Goal: Use online tool/utility: Utilize a website feature to perform a specific function

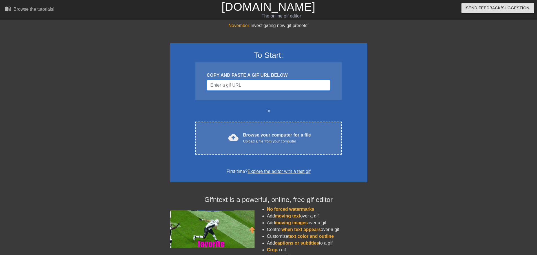
click at [223, 85] on input "Username" at bounding box center [268, 85] width 123 height 11
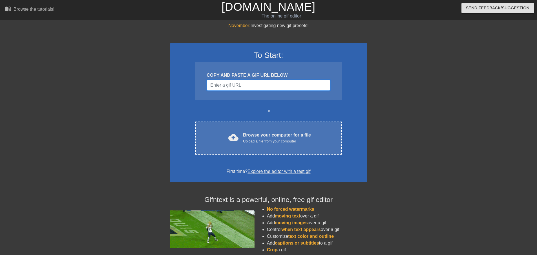
paste input "file:///C:/Users/User/Downloads/pass-banana.mp4"
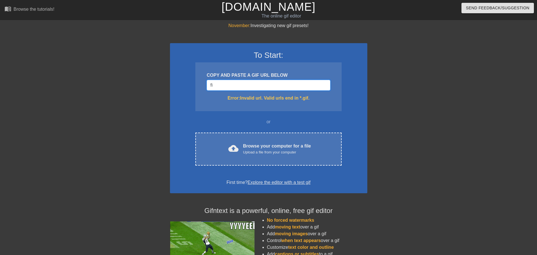
type input "f"
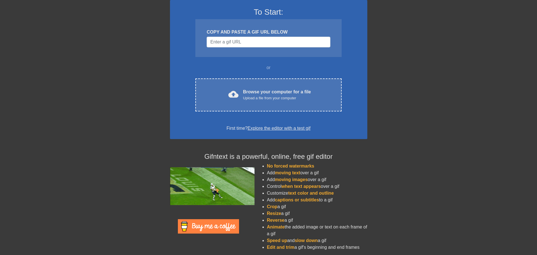
scroll to position [46, 0]
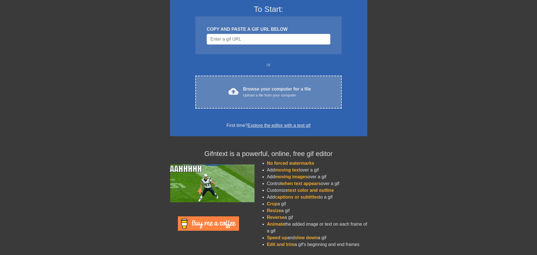
click at [227, 94] on div "cloud_upload" at bounding box center [232, 92] width 12 height 12
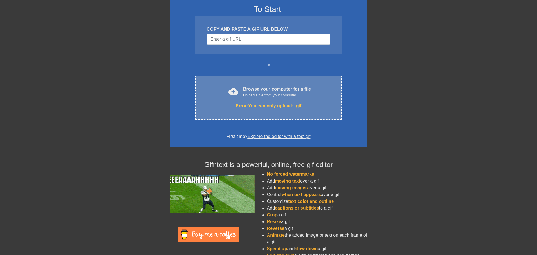
click at [250, 114] on div "cloud_upload Browse your computer for a file Upload a file from your computer E…" at bounding box center [268, 98] width 146 height 44
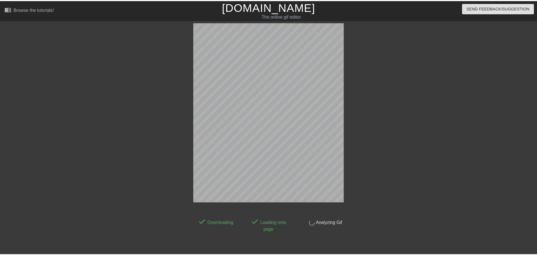
scroll to position [14, 0]
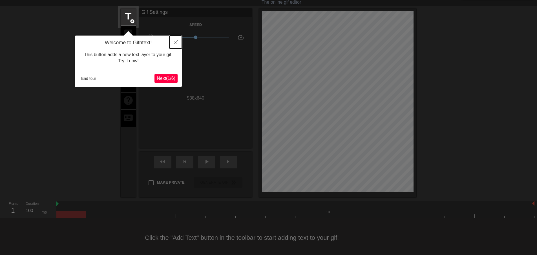
click at [176, 41] on icon "Close" at bounding box center [176, 42] width 4 height 4
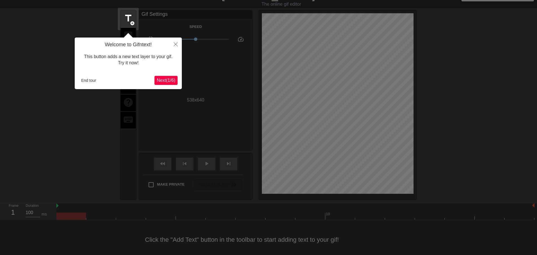
scroll to position [0, 0]
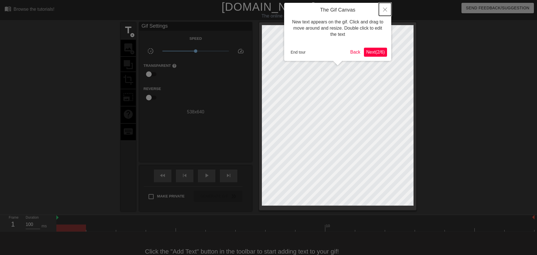
click at [382, 12] on button "Close" at bounding box center [385, 9] width 12 height 13
